Goal: Ask a question

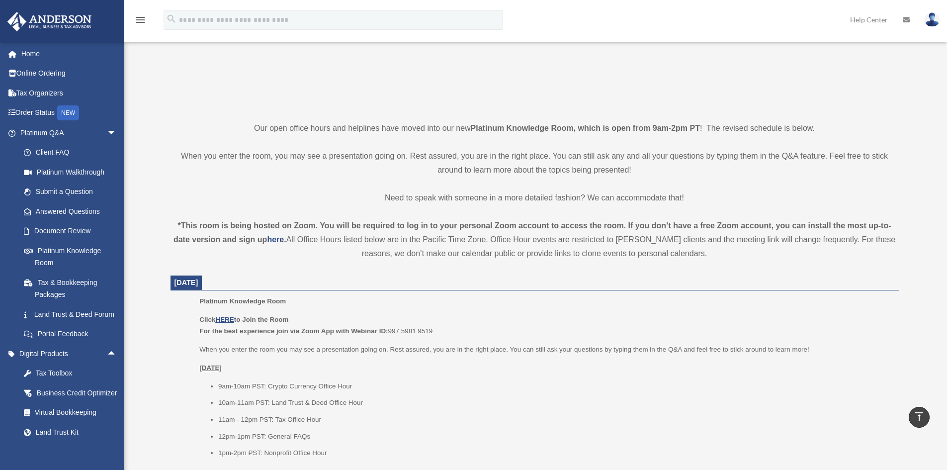
scroll to position [149, 0]
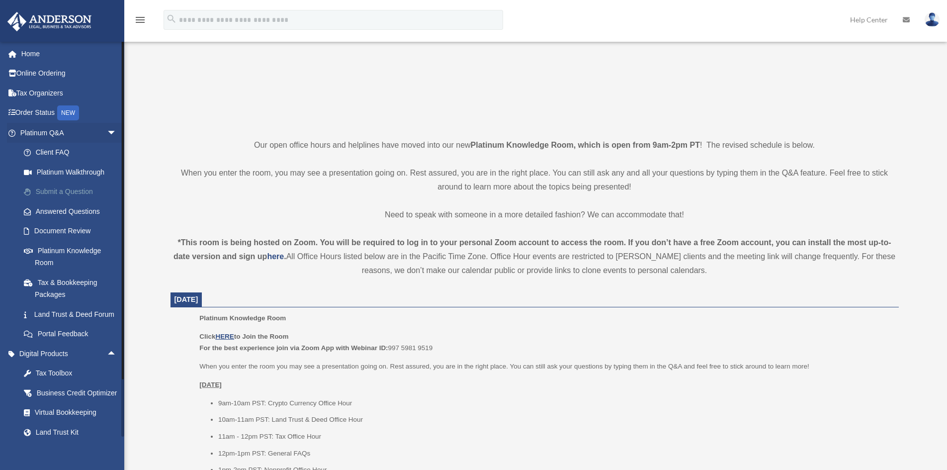
click at [67, 189] on link "Submit a Question" at bounding box center [73, 192] width 118 height 20
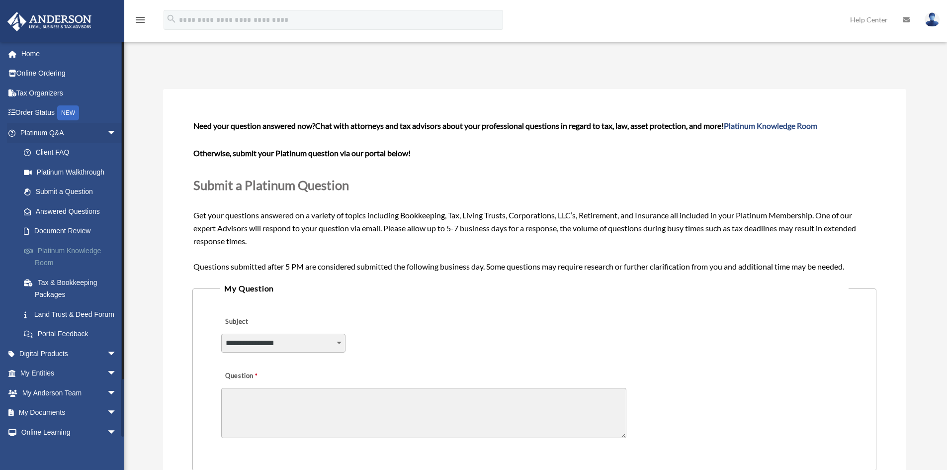
click at [50, 251] on link "Platinum Knowledge Room" at bounding box center [73, 257] width 118 height 32
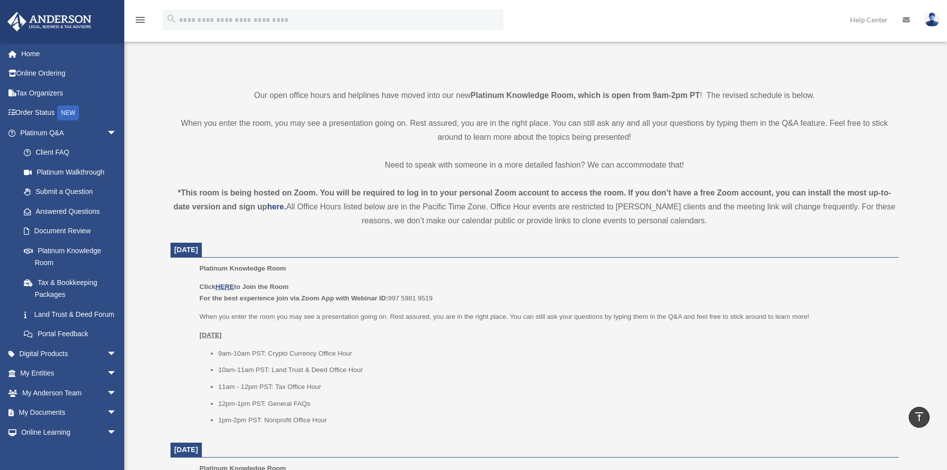
scroll to position [249, 0]
